Goal: Task Accomplishment & Management: Manage account settings

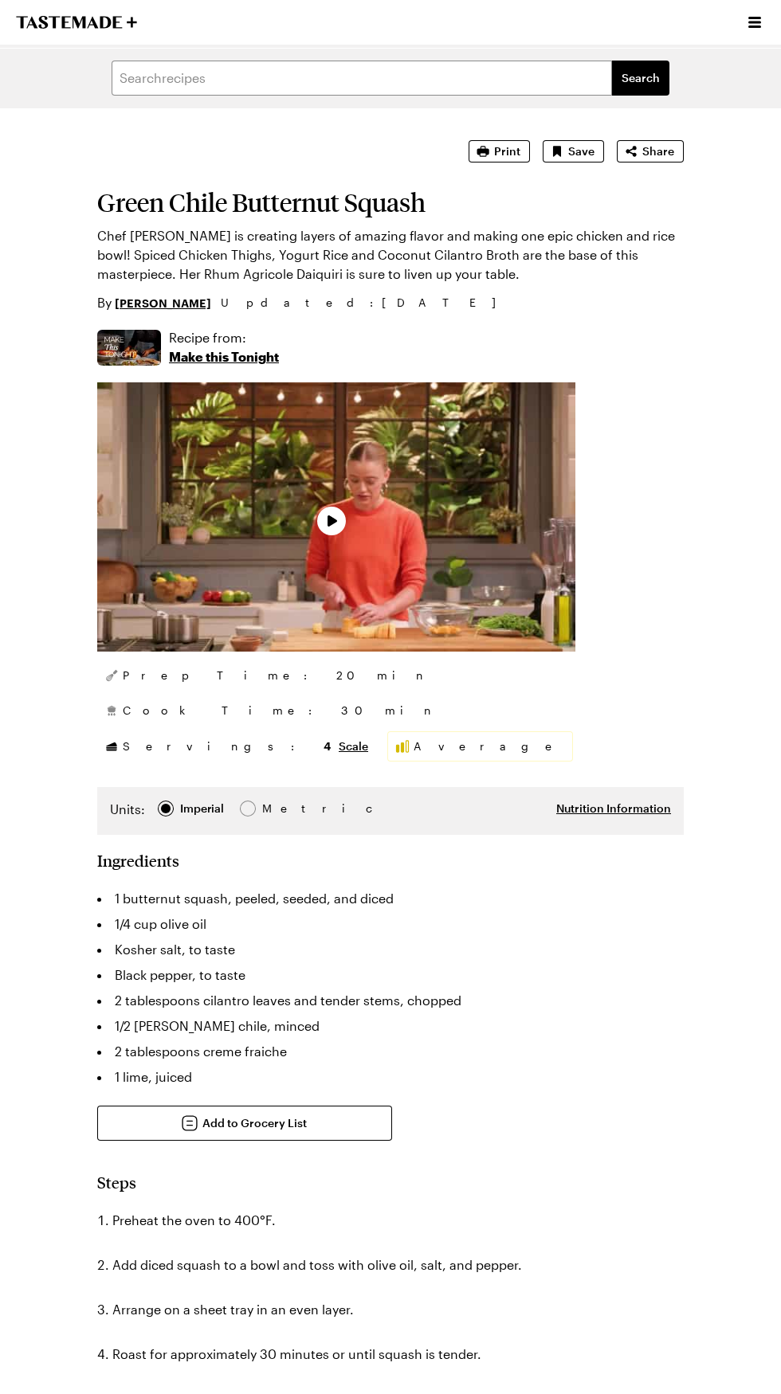
type textarea "x"
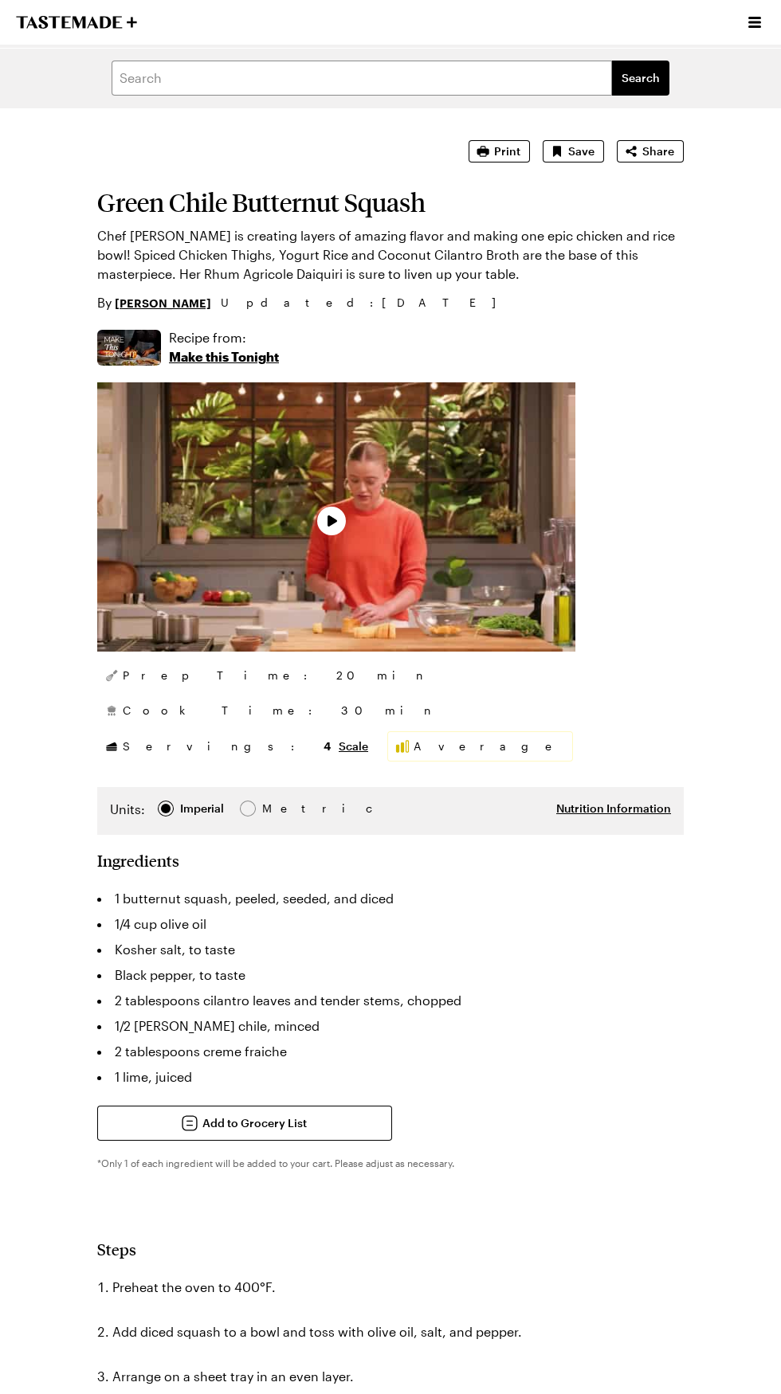
click at [755, 22] on icon "Open menu" at bounding box center [754, 22] width 13 height 11
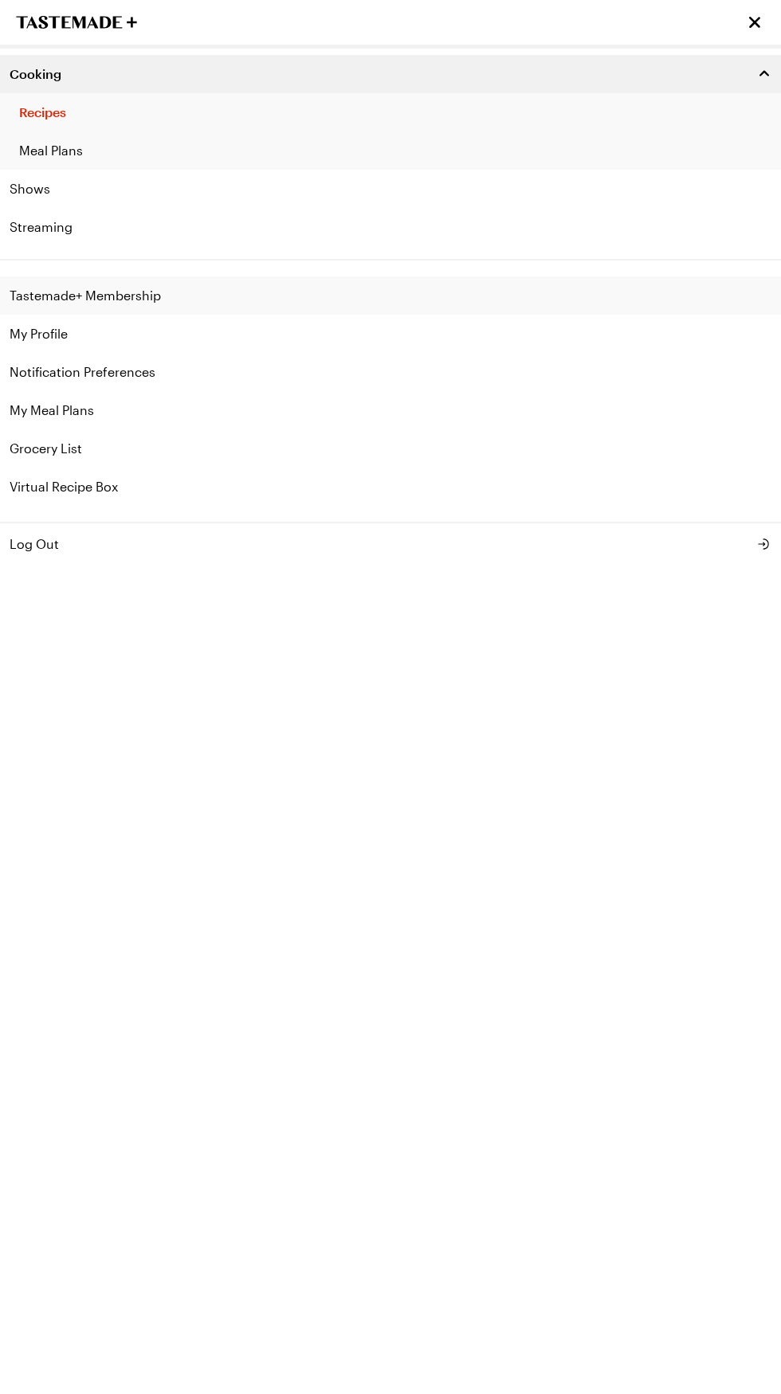
click at [143, 300] on link "Tastemade+ Membership" at bounding box center [390, 295] width 781 height 38
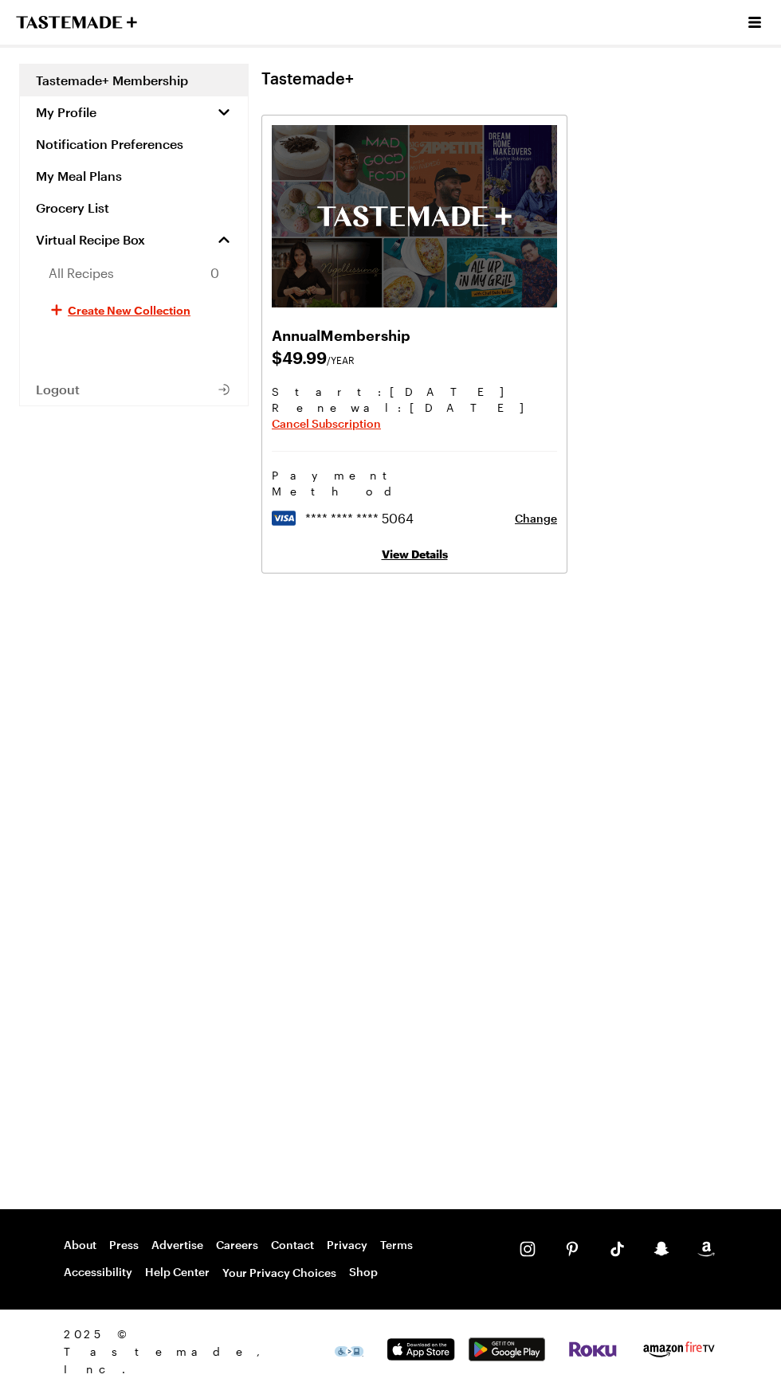
scroll to position [121, 0]
click at [291, 1252] on link "Contact" at bounding box center [292, 1245] width 43 height 14
click at [188, 102] on button "My Profile" at bounding box center [134, 112] width 228 height 32
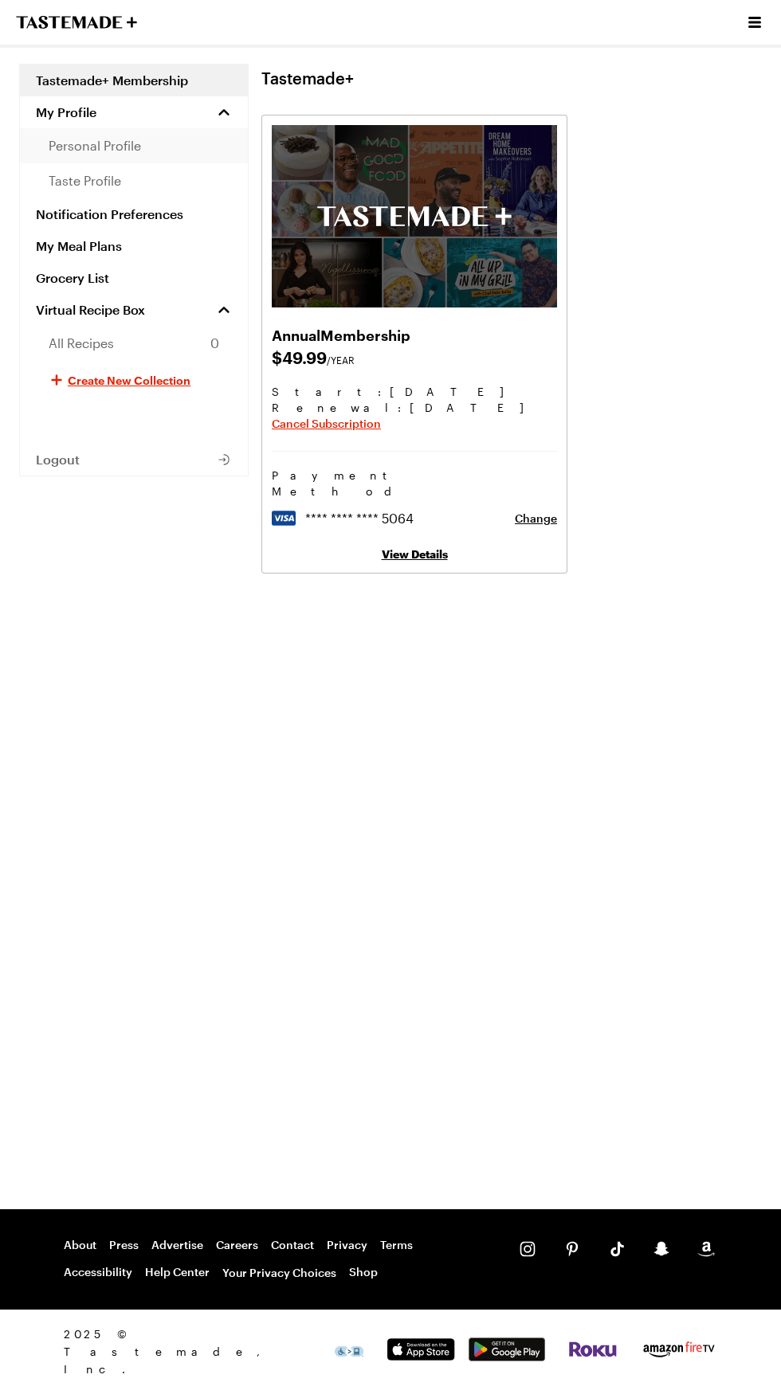
click at [139, 138] on span "personal profile" at bounding box center [95, 145] width 92 height 19
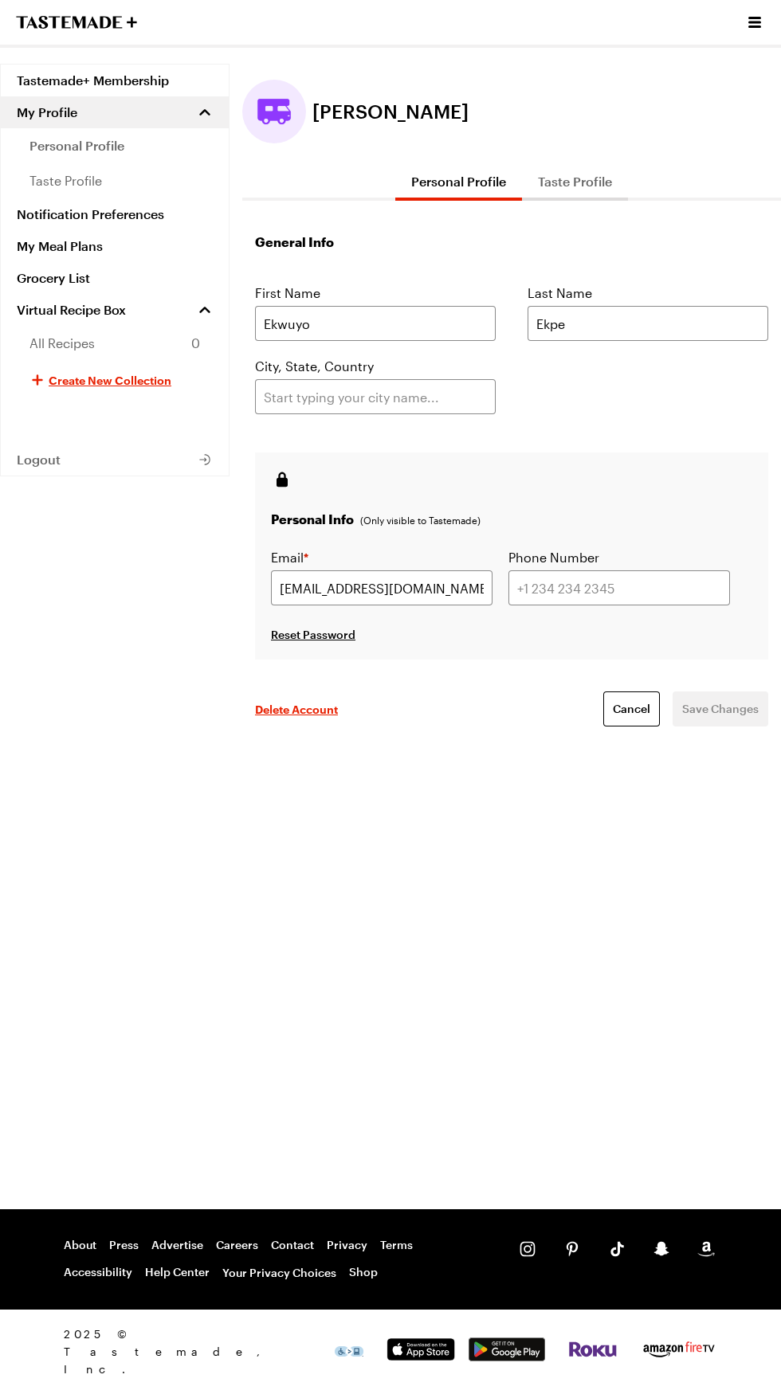
click at [760, 1080] on div "[PERSON_NAME] Personal Profile Taste Profile General Info First Name [PERSON_NA…" at bounding box center [511, 635] width 539 height 1149
